Goal: Check status: Check status

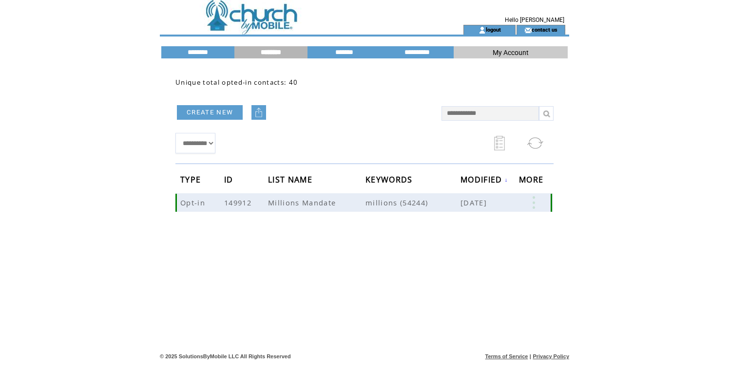
click at [366, 206] on span "millions (54244)" at bounding box center [412, 203] width 95 height 10
click at [340, 201] on td "Millions Mandate" at bounding box center [316, 202] width 97 height 19
click at [317, 211] on td "Millions Mandate" at bounding box center [316, 202] width 97 height 19
click at [319, 201] on span "Millions Mandate" at bounding box center [303, 203] width 70 height 10
click at [489, 203] on span "[DATE]" at bounding box center [474, 203] width 29 height 10
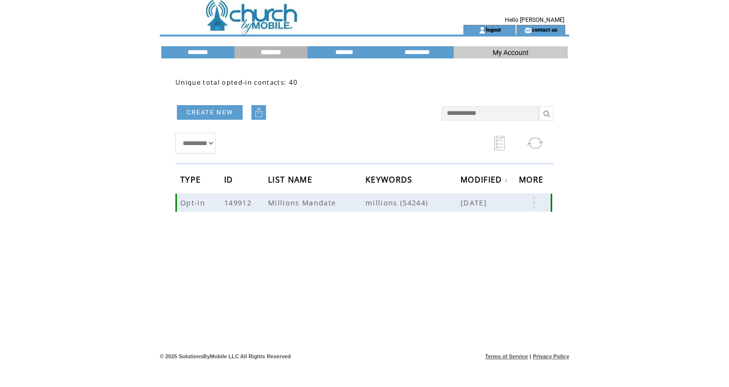
click at [533, 200] on link at bounding box center [533, 202] width 29 height 13
click at [443, 252] on div "**********" at bounding box center [364, 207] width 397 height 278
click at [297, 202] on span "Millions Mandate" at bounding box center [303, 203] width 70 height 10
click at [534, 201] on link at bounding box center [533, 202] width 29 height 13
click at [474, 232] on link "40" at bounding box center [496, 231] width 49 height 15
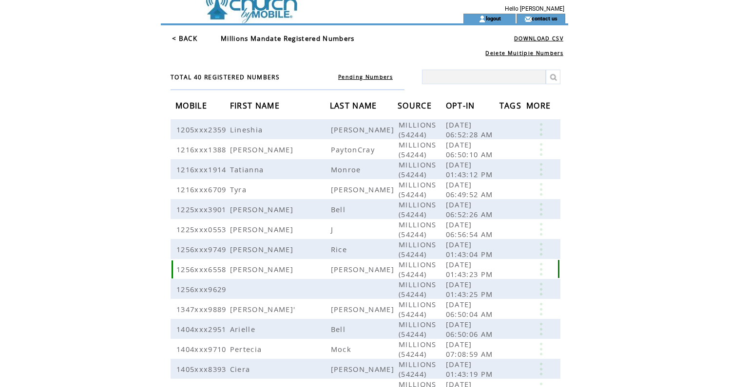
scroll to position [10, 0]
